Goal: Transaction & Acquisition: Purchase product/service

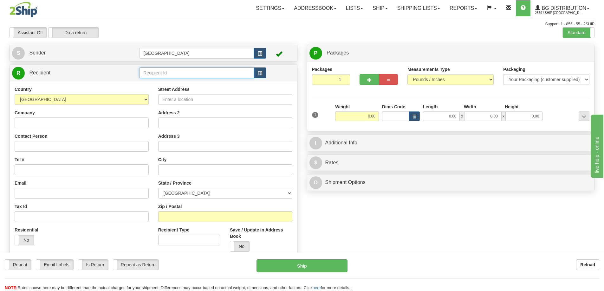
click at [148, 74] on input "text" at bounding box center [196, 73] width 115 height 11
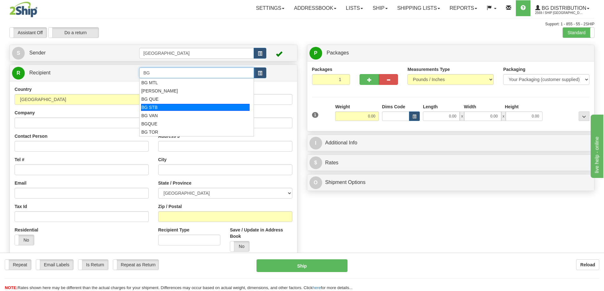
click at [156, 106] on div "BG STB" at bounding box center [195, 107] width 109 height 7
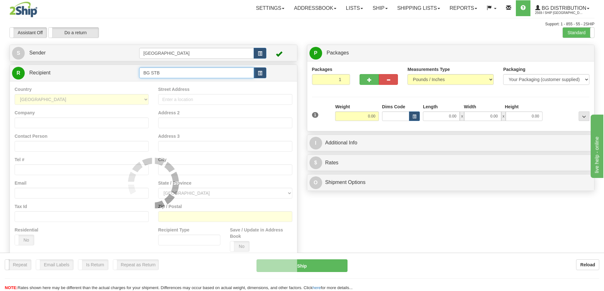
type input "BG STB"
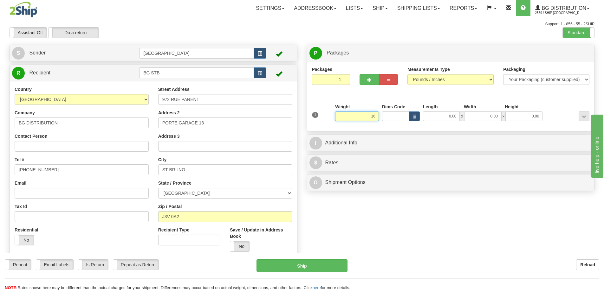
type input "16.00"
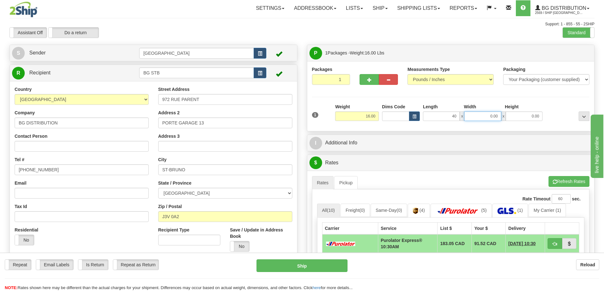
type input "40.00"
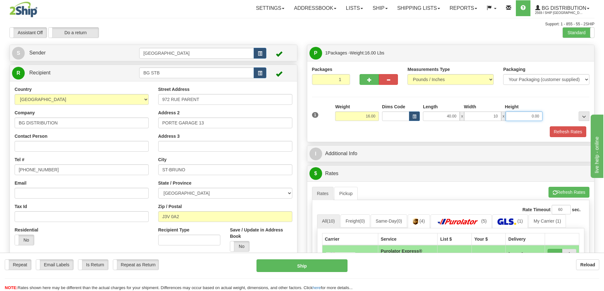
type input "10.00"
type input "5.00"
click at [555, 132] on button "Refresh Rates" at bounding box center [568, 131] width 36 height 11
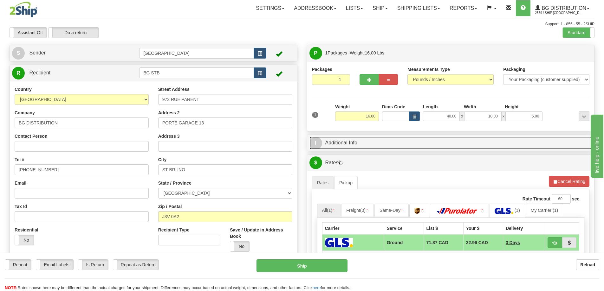
click at [397, 143] on link "I Additional Info" at bounding box center [450, 143] width 283 height 13
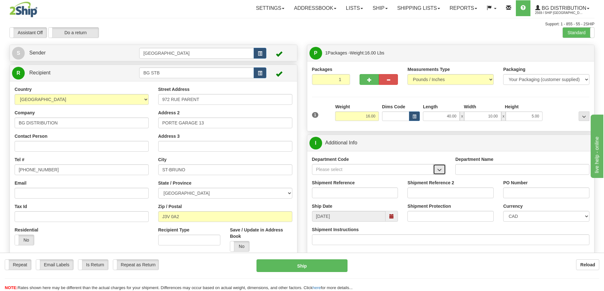
click at [439, 170] on span "button" at bounding box center [439, 170] width 4 height 4
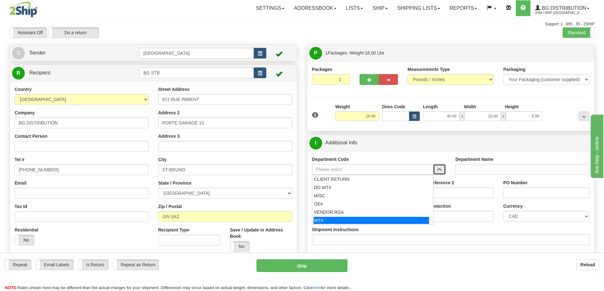
click at [359, 218] on div "WT#" at bounding box center [370, 220] width 115 height 7
type input "WT#"
type input "WAREHOUSE TRANSFERS"
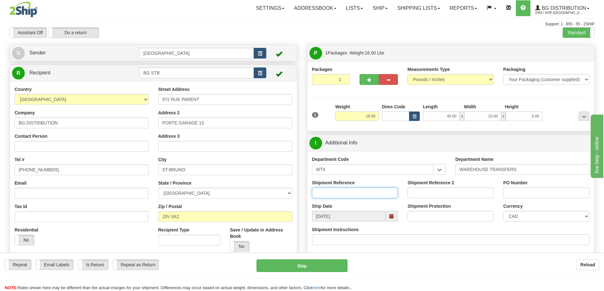
click at [362, 191] on input "Shipment Reference" at bounding box center [355, 193] width 86 height 11
type input "165139-00"
click at [508, 194] on input "PO Number" at bounding box center [546, 193] width 86 height 11
type input "N/A"
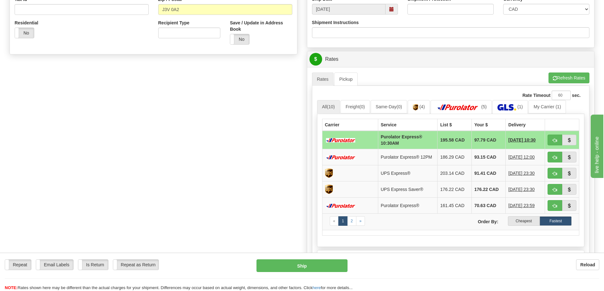
scroll to position [222, 0]
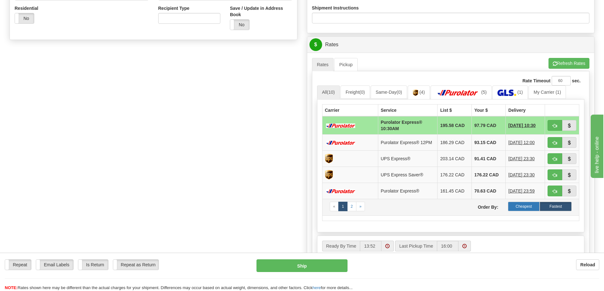
click at [513, 210] on label "Cheapest" at bounding box center [524, 207] width 32 height 10
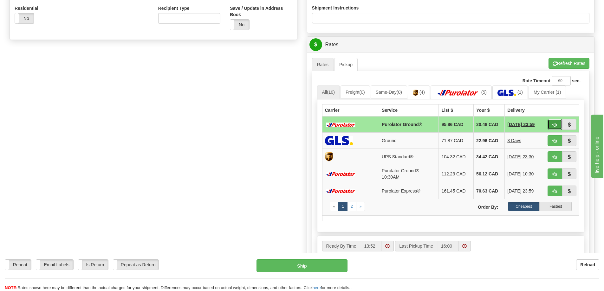
click at [553, 122] on button "button" at bounding box center [554, 124] width 15 height 11
type input "260"
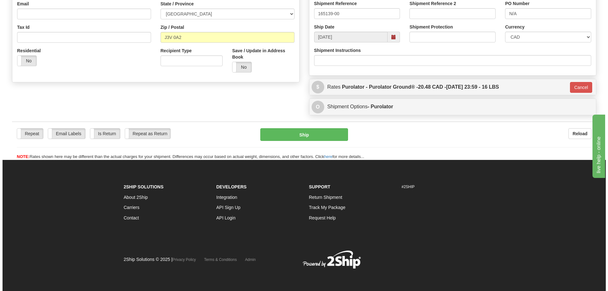
scroll to position [180, 0]
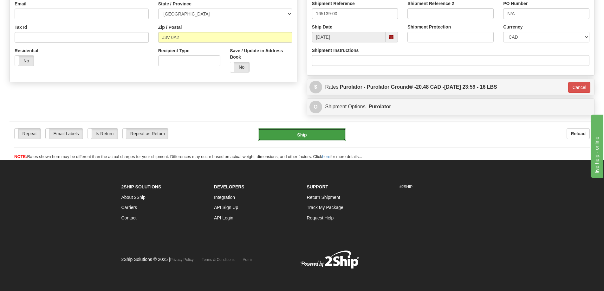
click at [320, 131] on button "Ship" at bounding box center [302, 134] width 88 height 13
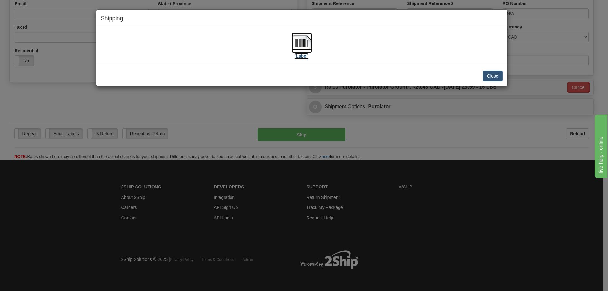
click at [300, 56] on label "[Label]" at bounding box center [302, 56] width 15 height 6
click at [493, 75] on button "Close" at bounding box center [493, 76] width 20 height 11
